Goal: Find contact information: Find contact information

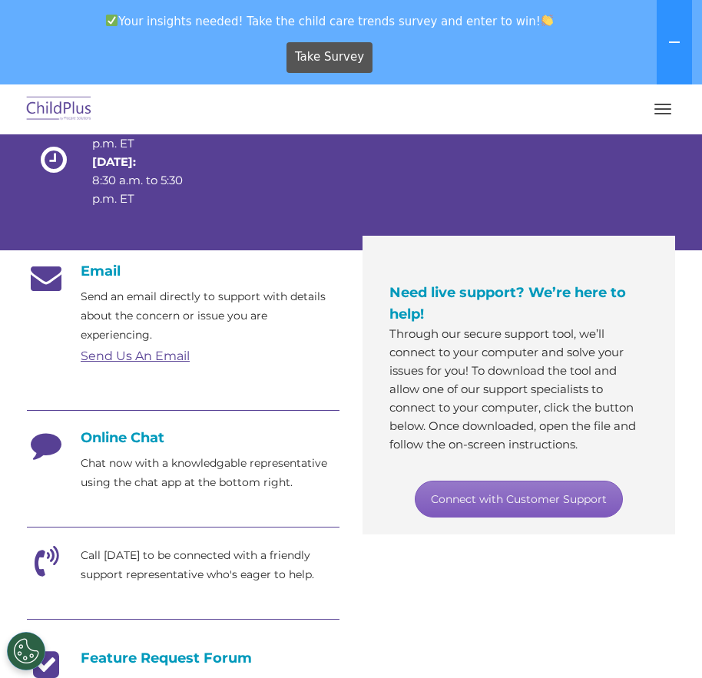
scroll to position [188, 0]
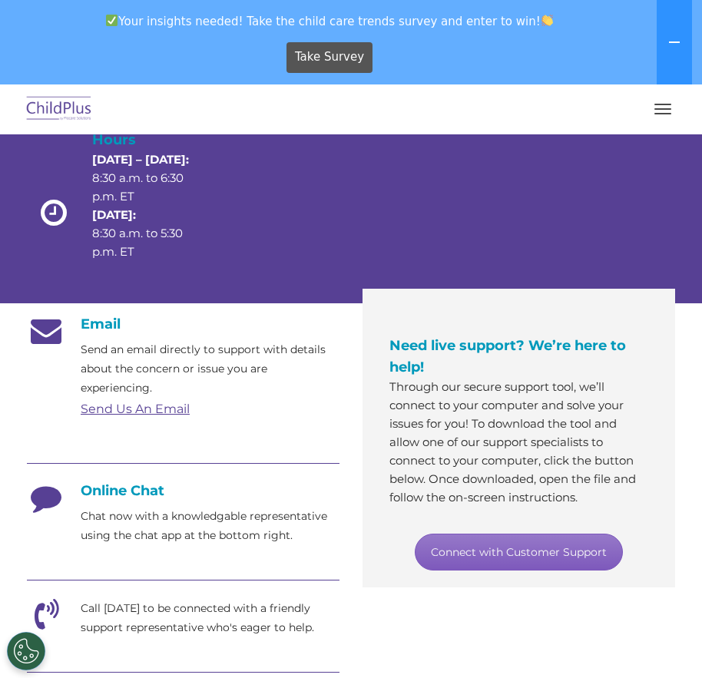
click at [558, 571] on link "Connect with Customer Support" at bounding box center [519, 552] width 208 height 37
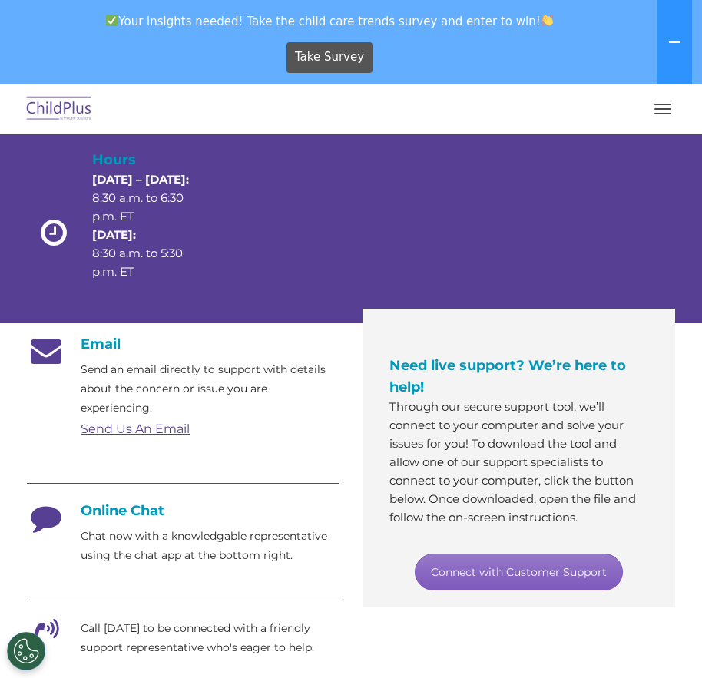
scroll to position [166, 0]
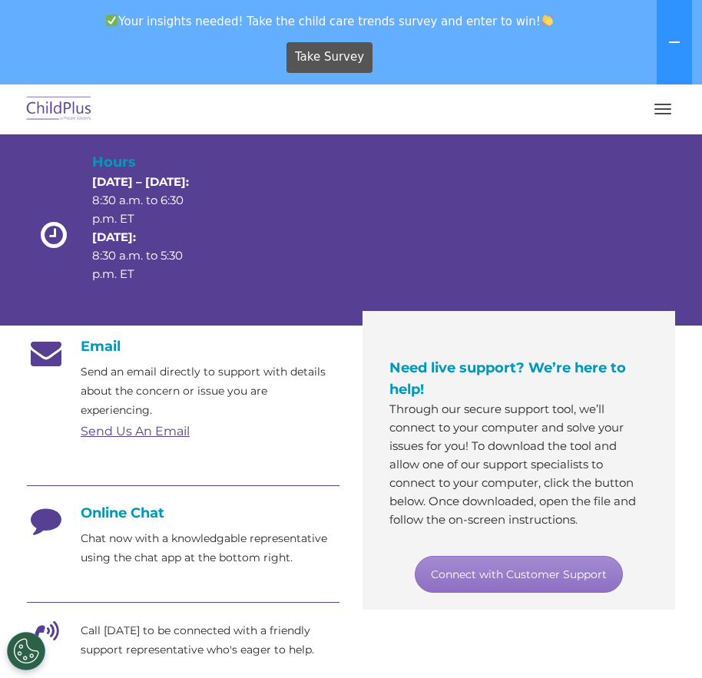
click at [132, 439] on link "Send Us An Email" at bounding box center [135, 431] width 109 height 15
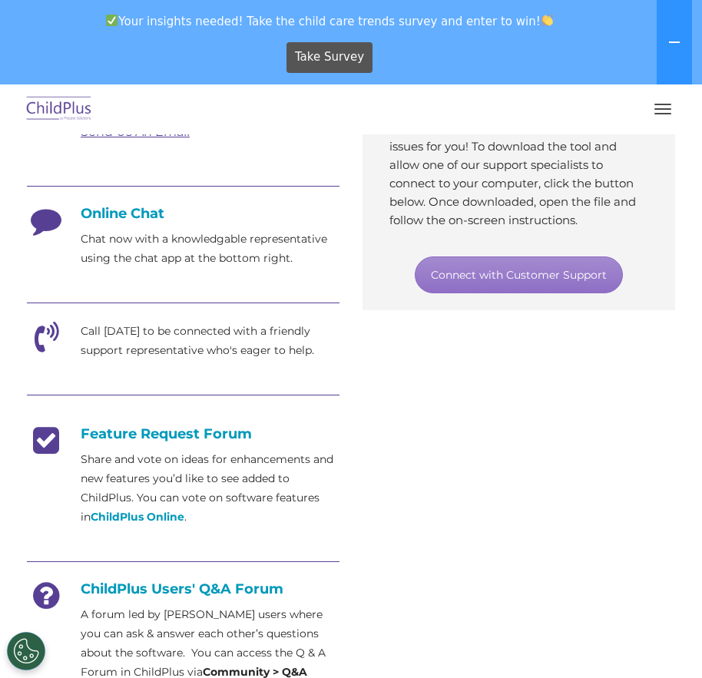
scroll to position [466, 0]
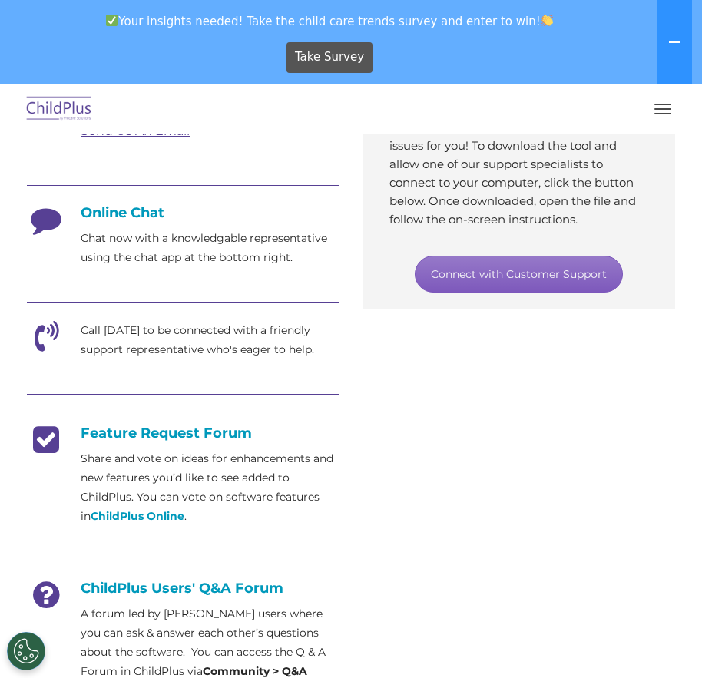
click at [488, 284] on link "Connect with Customer Support" at bounding box center [519, 274] width 208 height 37
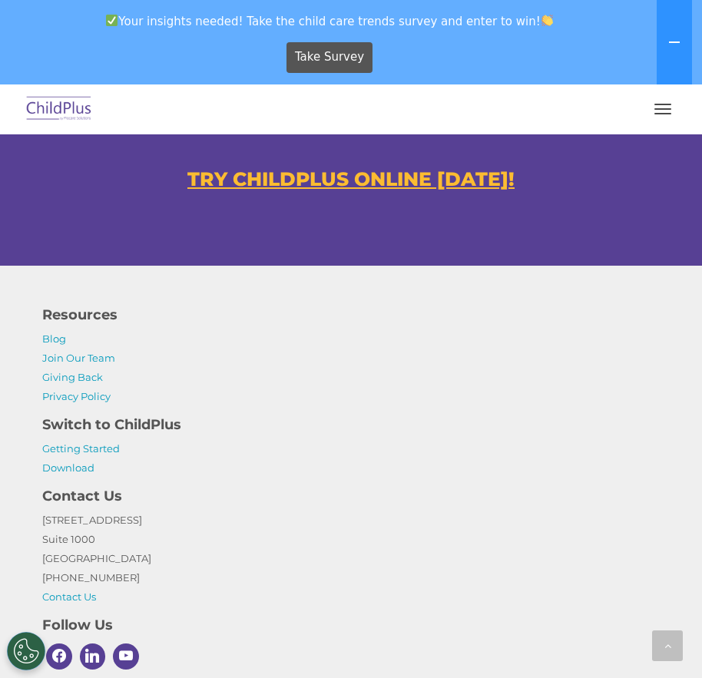
scroll to position [1221, 0]
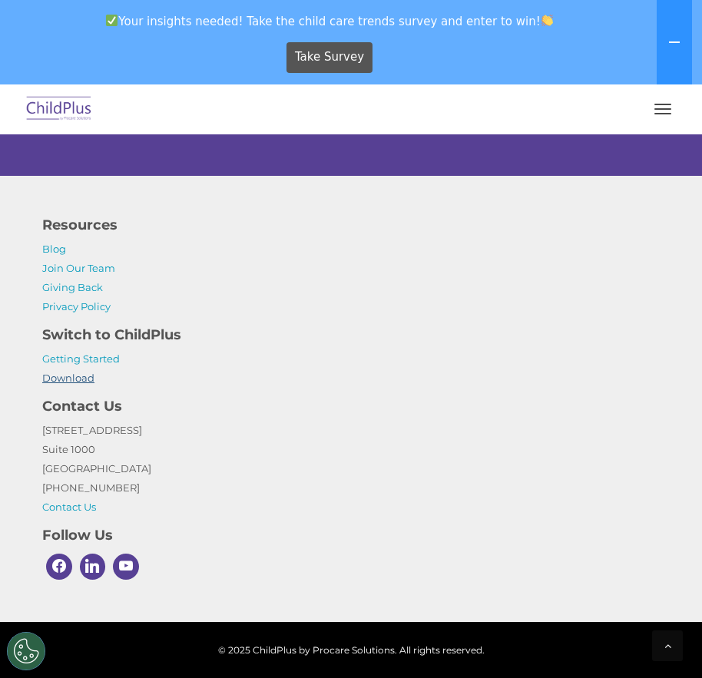
click at [65, 377] on link "Download" at bounding box center [68, 378] width 52 height 12
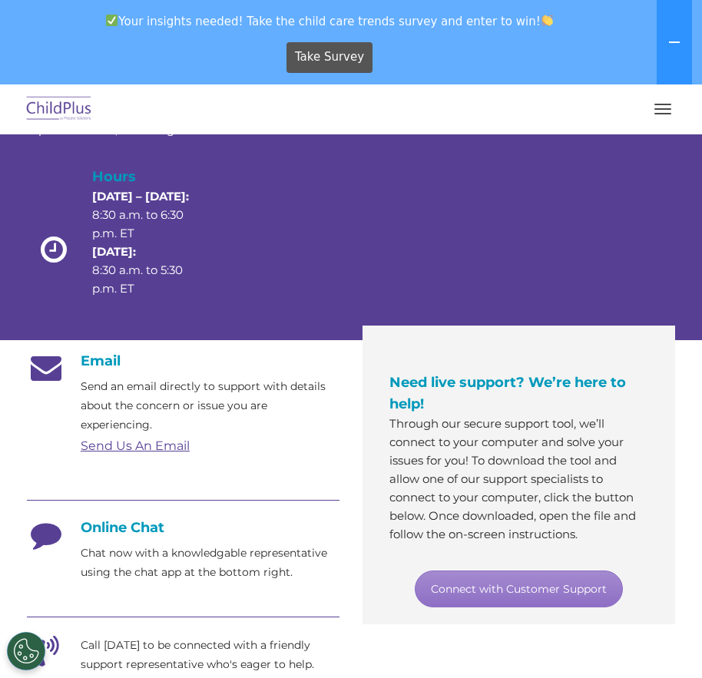
scroll to position [154, 0]
